Goal: Task Accomplishment & Management: Use online tool/utility

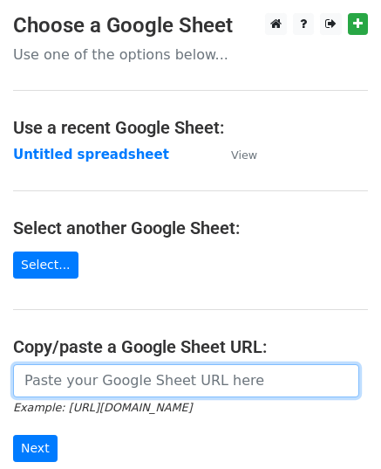
click at [100, 376] on input "url" at bounding box center [186, 380] width 346 height 33
click at [141, 387] on input "url" at bounding box center [186, 380] width 346 height 33
paste input "https://docs.google.com/spreadsheets/d/1y8cxh5Ex1ZpuSShU2IwgiKI6ZGDWM_rL7sVssfb…"
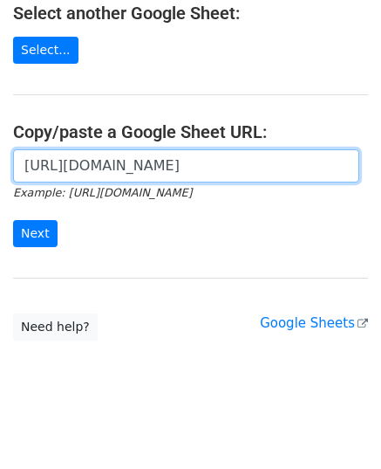
scroll to position [222, 0]
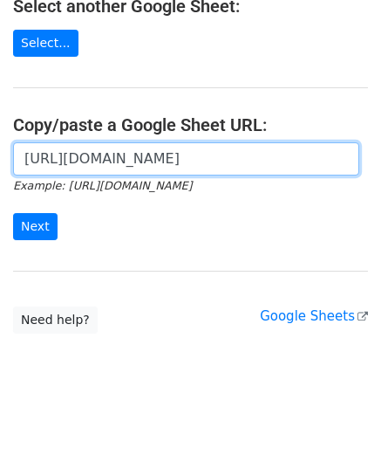
type input "https://docs.google.com/spreadsheets/d/1y8cxh5Ex1ZpuSShU2IwgiKI6ZGDWM_rL7sVssfb…"
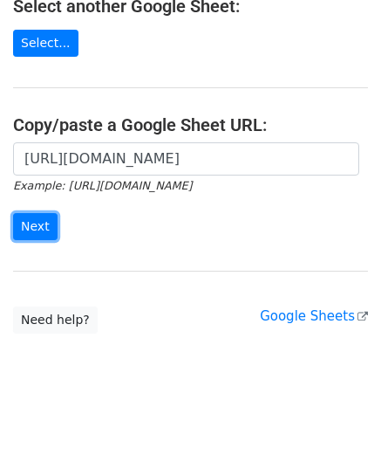
scroll to position [0, 0]
click at [49, 224] on input "Next" at bounding box center [35, 226] width 45 height 27
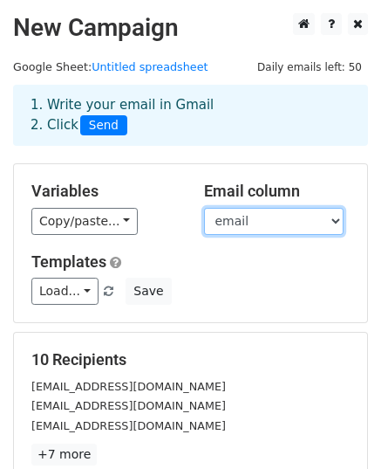
click at [225, 220] on select "email website" at bounding box center [274, 221] width 140 height 27
click at [204, 208] on select "email website" at bounding box center [274, 221] width 140 height 27
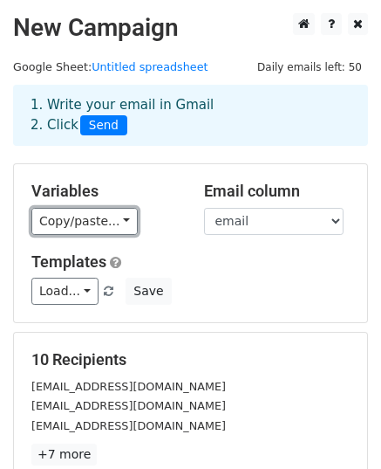
click at [79, 222] on link "Copy/paste..." at bounding box center [84, 221] width 106 height 27
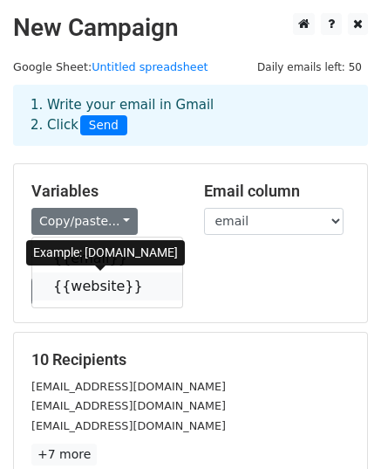
click at [116, 280] on link "{{website}}" at bounding box center [107, 286] width 150 height 28
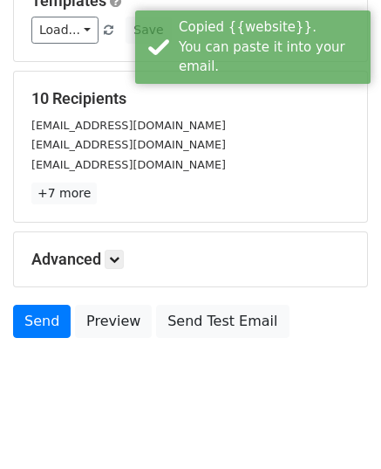
scroll to position [262, 0]
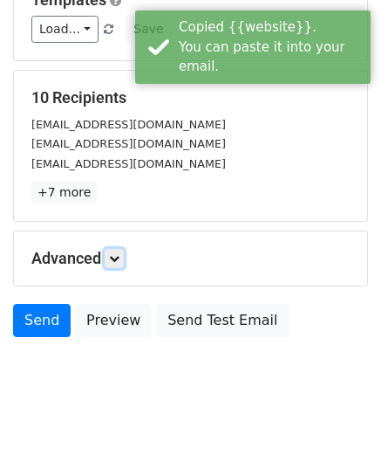
click at [123, 256] on link at bounding box center [114, 258] width 19 height 19
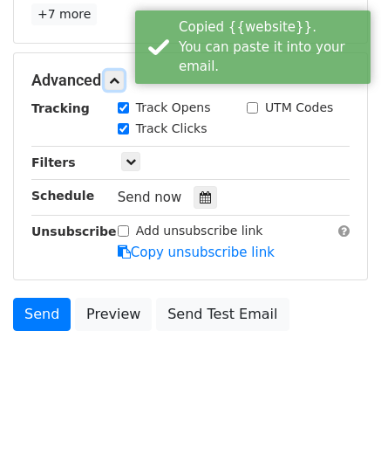
scroll to position [445, 0]
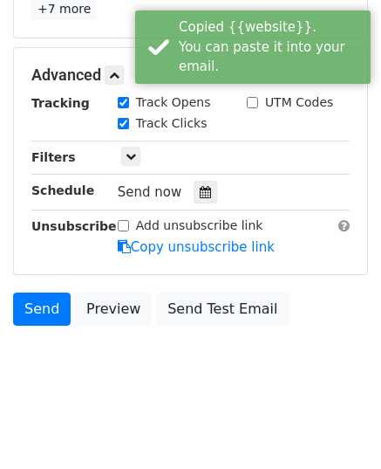
click at [200, 193] on icon at bounding box center [205, 192] width 11 height 12
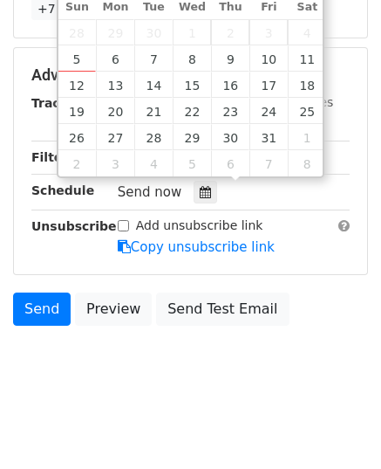
type input "2025-10-07 12:00"
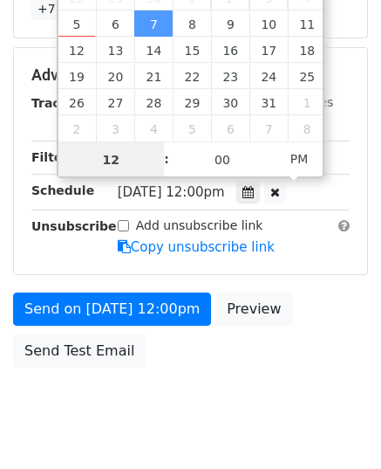
type input "9"
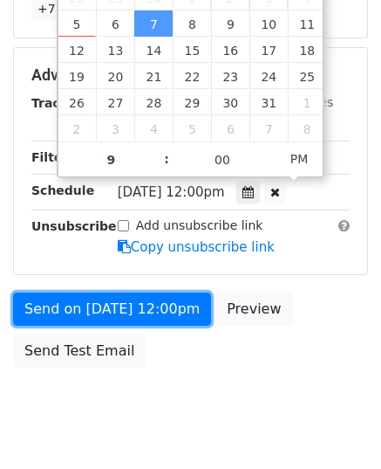
type input "2025-10-07 21:00"
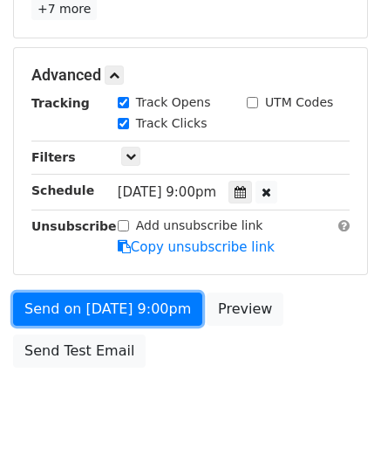
click at [129, 306] on link "Send on Oct 7 at 9:00pm" at bounding box center [107, 308] width 189 height 33
click at [93, 304] on link "Send on Oct 7 at 9:00pm" at bounding box center [107, 308] width 189 height 33
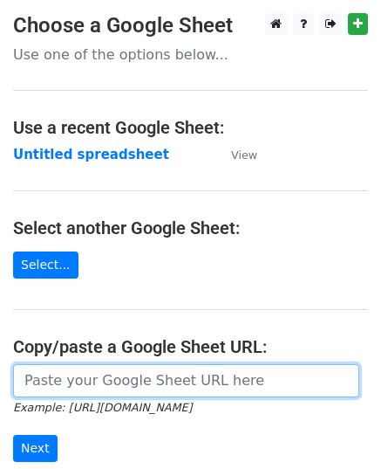
click at [115, 381] on input "url" at bounding box center [186, 380] width 346 height 33
paste input "[URL][DOMAIN_NAME]"
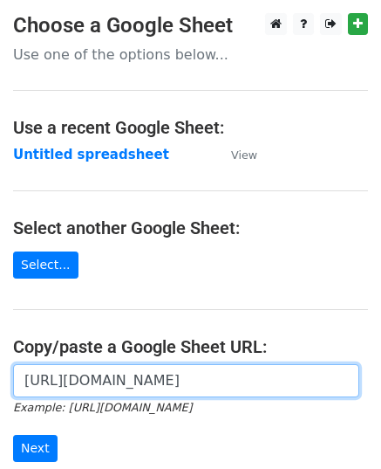
scroll to position [0, 372]
type input "[URL][DOMAIN_NAME]"
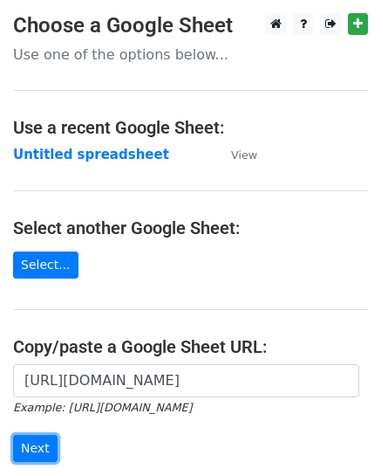
scroll to position [0, 0]
click at [31, 440] on input "Next" at bounding box center [35, 448] width 45 height 27
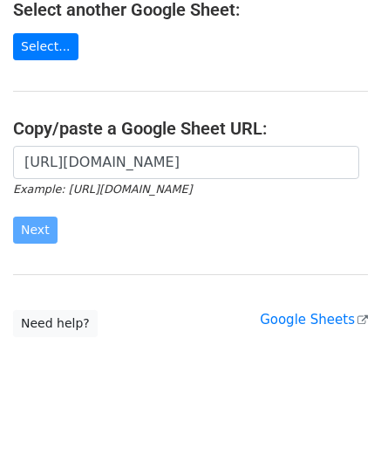
scroll to position [222, 0]
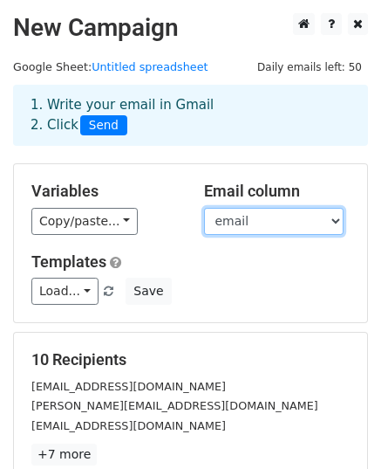
click at [312, 228] on select "email website" at bounding box center [274, 221] width 140 height 27
click at [204, 208] on select "email website" at bounding box center [274, 221] width 140 height 27
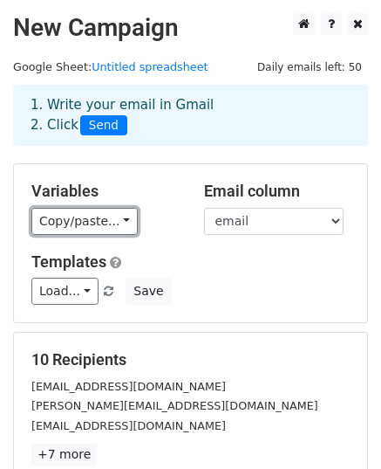
click at [42, 216] on link "Copy/paste..." at bounding box center [84, 221] width 106 height 27
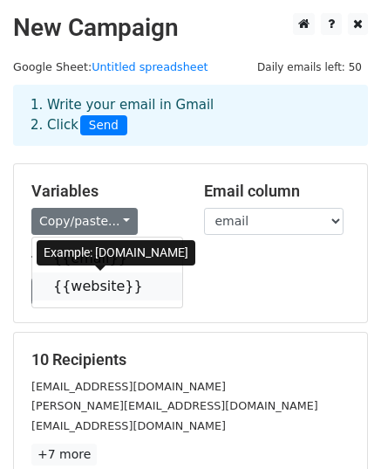
click at [87, 285] on link "{{website}}" at bounding box center [107, 286] width 150 height 28
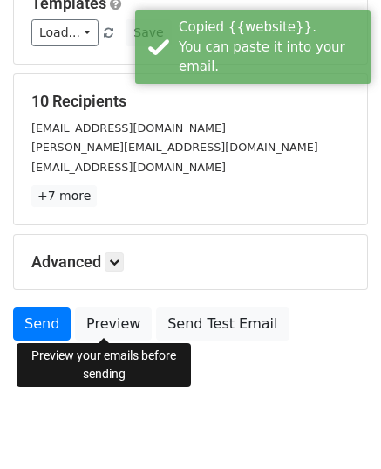
scroll to position [275, 0]
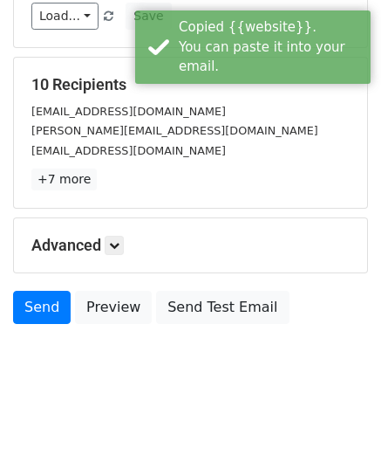
click at [129, 240] on h5 "Advanced" at bounding box center [190, 245] width 319 height 19
click at [122, 248] on link at bounding box center [114, 245] width 19 height 19
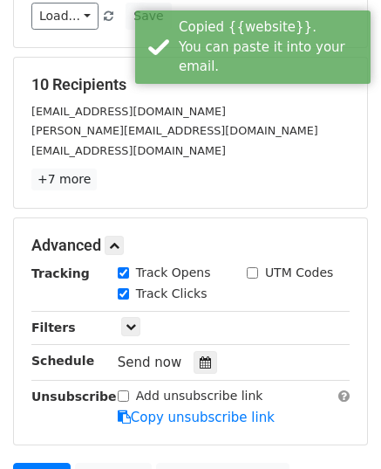
click at [200, 356] on icon at bounding box center [205, 362] width 11 height 12
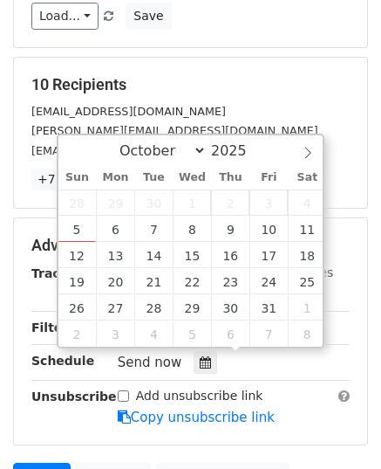
type input "2025-10-08 12:00"
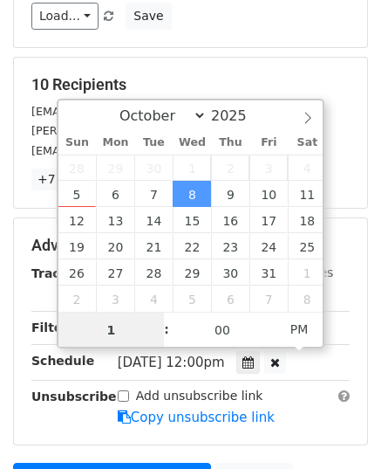
type input "11"
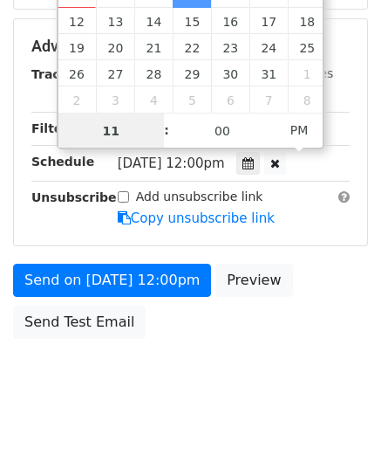
scroll to position [486, 0]
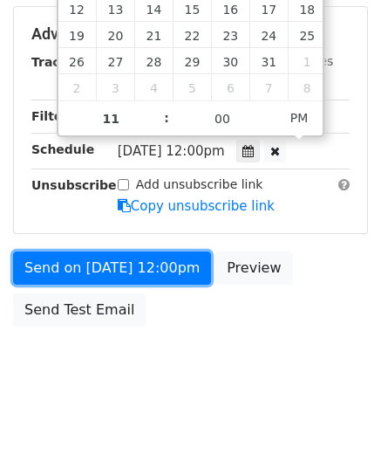
type input "2025-10-08 23:00"
click at [109, 263] on link "Send on Oct 8 at 12:00pm" at bounding box center [112, 267] width 198 height 33
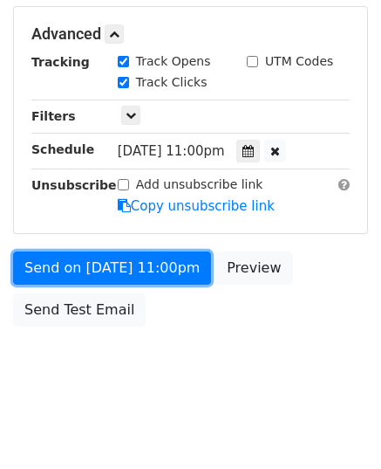
click at [109, 263] on link "Send on Oct 8 at 11:00pm" at bounding box center [112, 267] width 198 height 33
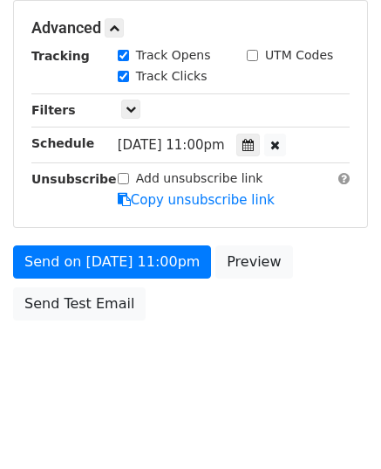
scroll to position [417, 0]
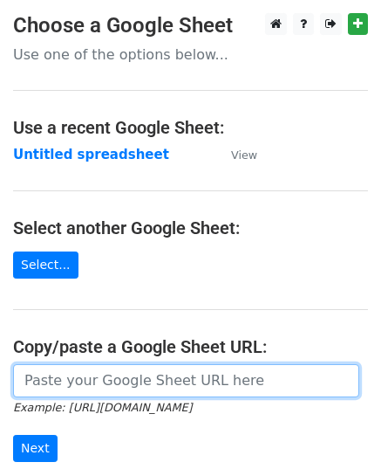
click at [112, 374] on input "url" at bounding box center [186, 380] width 346 height 33
paste input "https://docs.google.com/spreadsheets/d/1rnkVZmjY0_zSNaX96rblaX6JV0SrcgdmDhyI-19…"
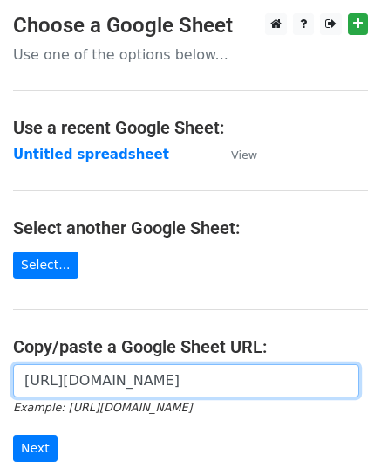
scroll to position [0, 372]
type input "https://docs.google.com/spreadsheets/d/1rnkVZmjY0_zSNaX96rblaX6JV0SrcgdmDhyI-19…"
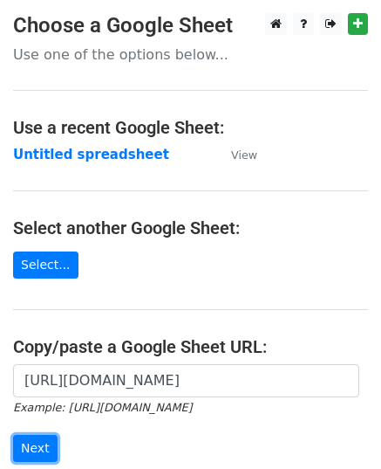
click at [40, 442] on input "Next" at bounding box center [35, 448] width 45 height 27
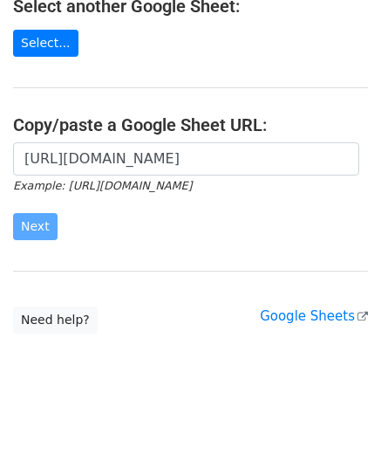
scroll to position [222, 0]
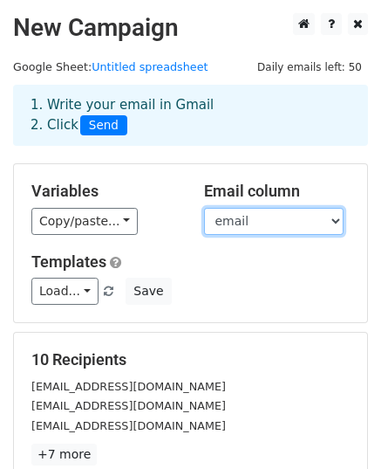
click at [253, 223] on select "email website" at bounding box center [274, 221] width 140 height 27
click at [204, 208] on select "email website" at bounding box center [274, 221] width 140 height 27
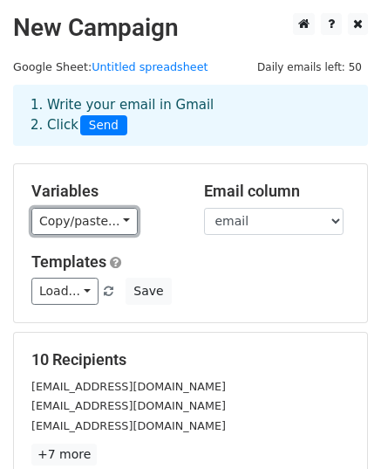
drag, startPoint x: 77, startPoint y: 212, endPoint x: 87, endPoint y: 220, distance: 13.1
click at [79, 212] on link "Copy/paste..." at bounding box center [84, 221] width 106 height 27
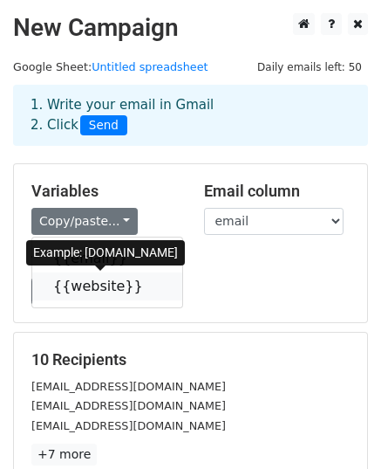
click at [117, 278] on link "{{website}}" at bounding box center [107, 286] width 150 height 28
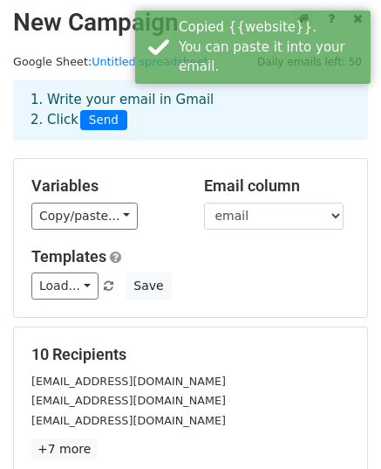
scroll to position [275, 0]
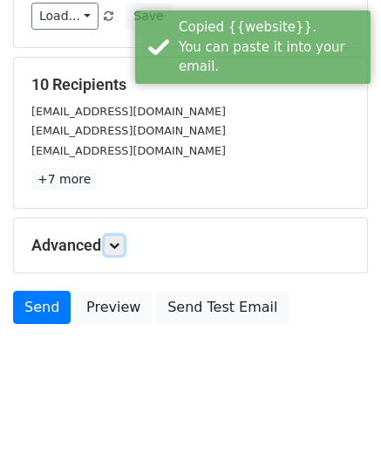
click at [124, 250] on link at bounding box center [114, 245] width 19 height 19
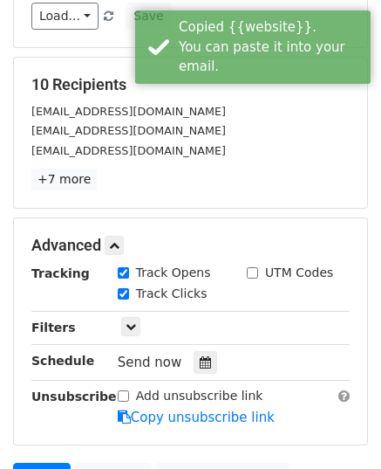
click at [200, 364] on icon at bounding box center [205, 362] width 11 height 12
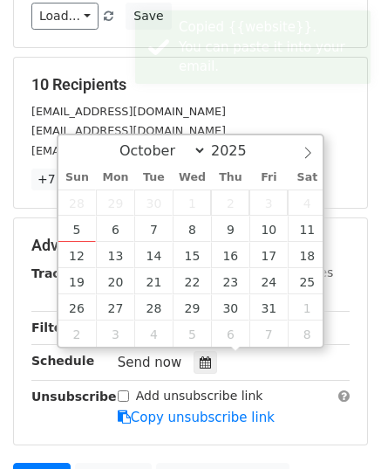
type input "2025-10-09 12:00"
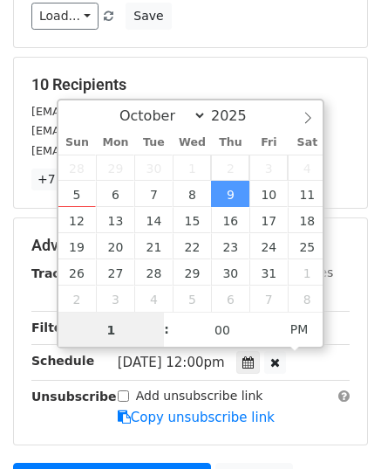
type input "11"
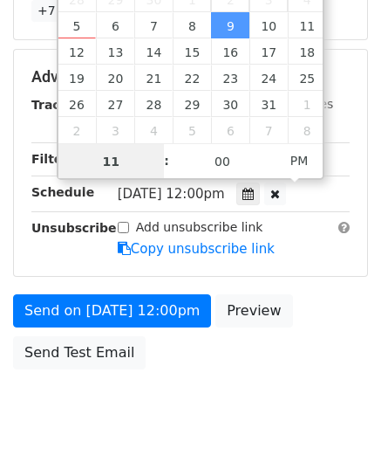
scroll to position [449, 0]
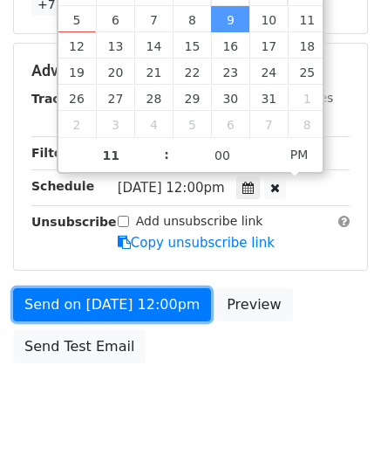
type input "2025-10-09 23:00"
click at [182, 294] on link "Send on Oct 9 at 12:00pm" at bounding box center [112, 304] width 198 height 33
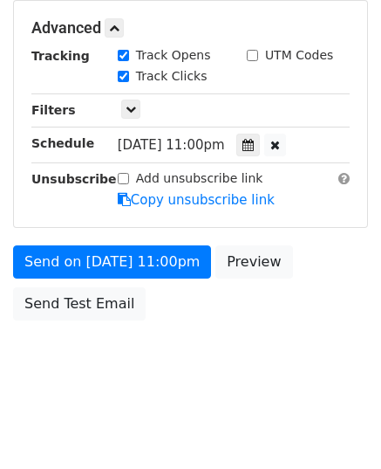
scroll to position [417, 0]
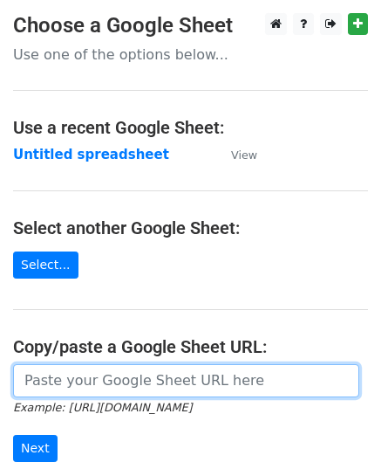
click at [103, 382] on input "url" at bounding box center [186, 380] width 346 height 33
paste input "[URL][DOMAIN_NAME]"
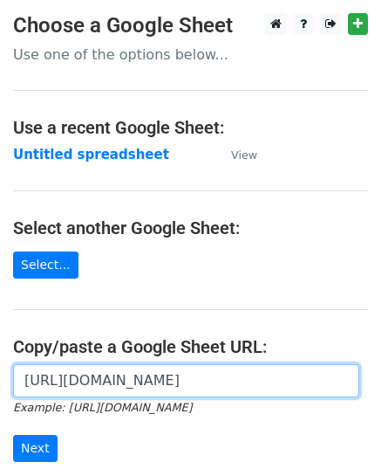
scroll to position [0, 292]
type input "[URL][DOMAIN_NAME]"
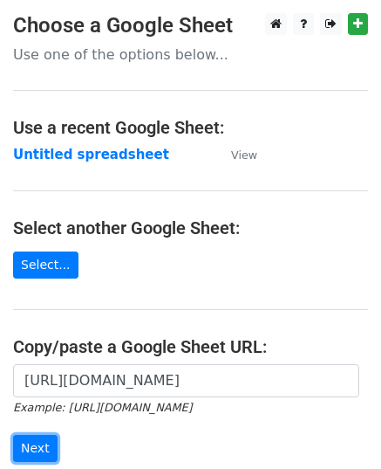
click at [38, 436] on input "Next" at bounding box center [35, 448] width 45 height 27
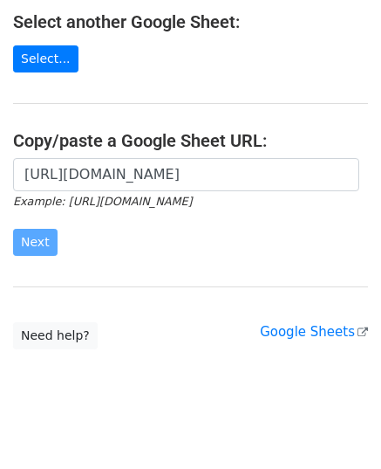
scroll to position [222, 0]
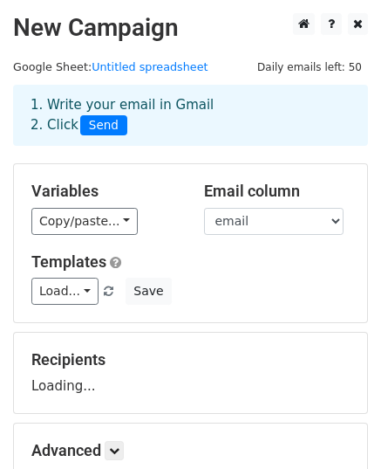
scroll to position [87, 0]
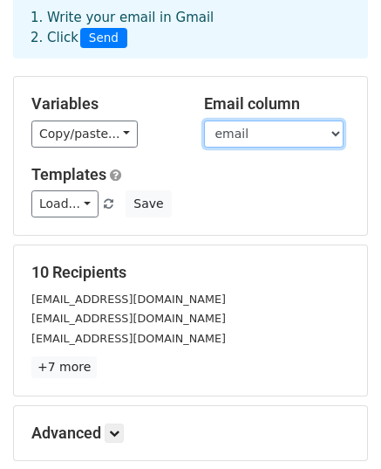
click at [255, 137] on select "email website" at bounding box center [274, 133] width 140 height 27
click at [204, 120] on select "email website" at bounding box center [274, 133] width 140 height 27
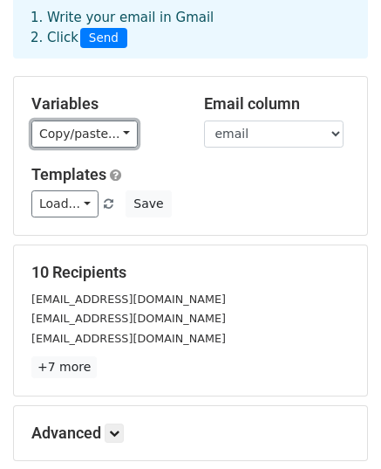
click at [73, 131] on link "Copy/paste..." at bounding box center [84, 133] width 106 height 27
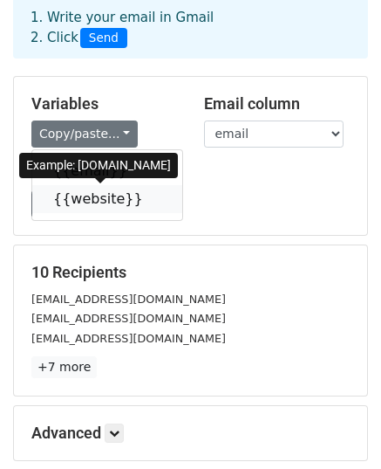
click at [96, 199] on link "{{website}}" at bounding box center [107, 199] width 150 height 28
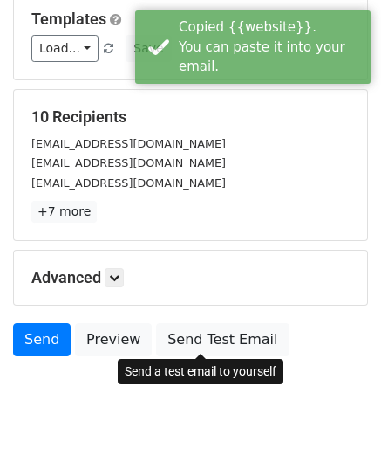
scroll to position [275, 0]
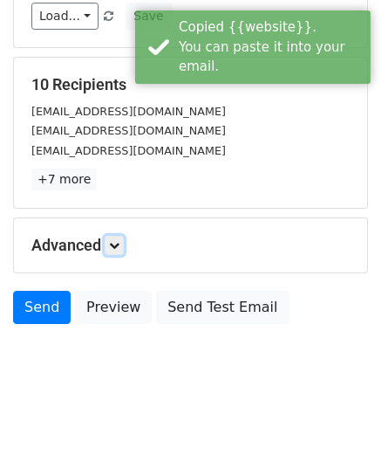
click at [119, 244] on icon at bounding box center [114, 245] width 10 height 10
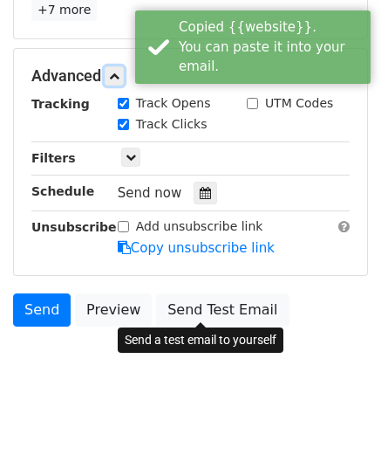
scroll to position [445, 0]
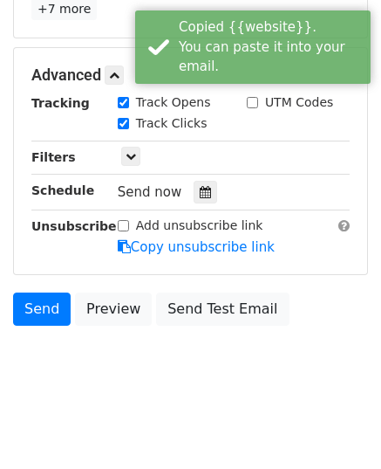
click at [200, 195] on icon at bounding box center [205, 192] width 11 height 12
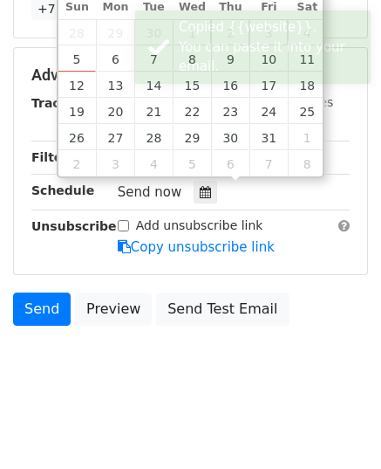
type input "[DATE] 12:00"
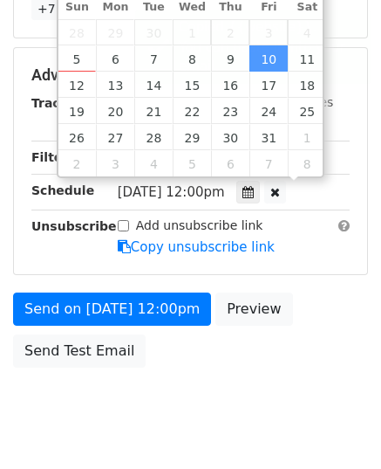
scroll to position [0, 0]
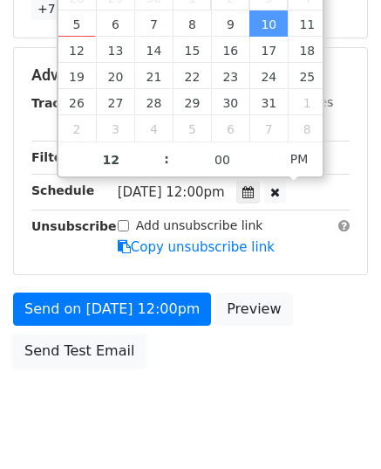
click at [122, 334] on link "Send Test Email" at bounding box center [79, 350] width 133 height 33
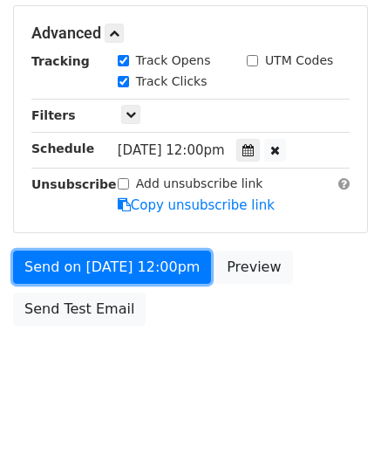
click at [131, 256] on link "Send on [DATE] 12:00pm" at bounding box center [112, 266] width 198 height 33
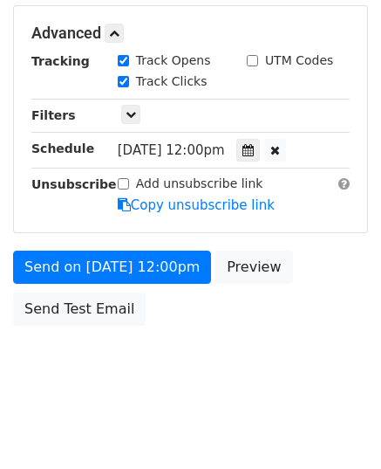
scroll to position [486, 0]
